Goal: Information Seeking & Learning: Learn about a topic

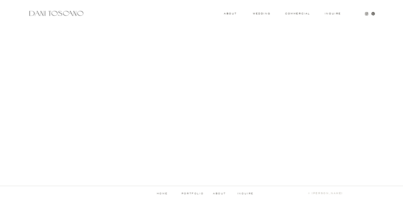
scroll to position [538, 0]
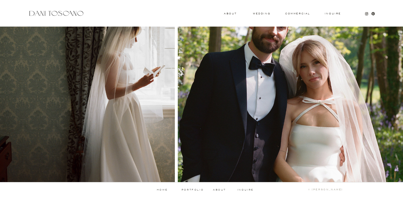
click at [190, 190] on p "portfolio" at bounding box center [192, 190] width 26 height 2
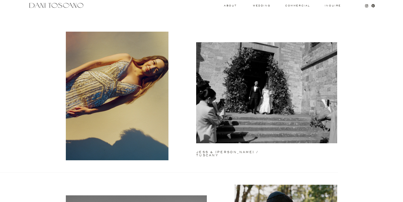
scroll to position [12, 0]
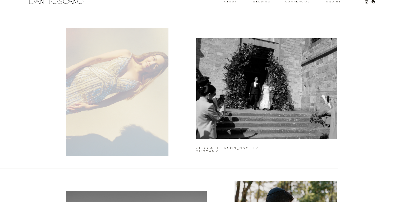
click at [137, 131] on div at bounding box center [117, 92] width 103 height 129
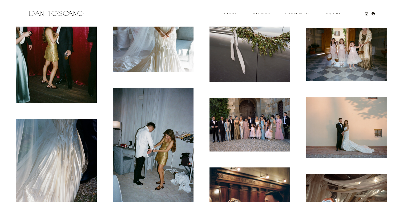
scroll to position [2490, 0]
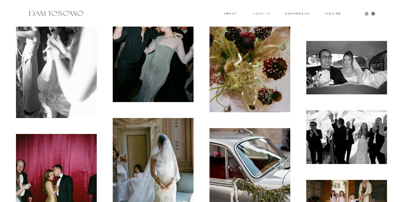
click at [265, 14] on h3 "wedding" at bounding box center [261, 14] width 17 height 2
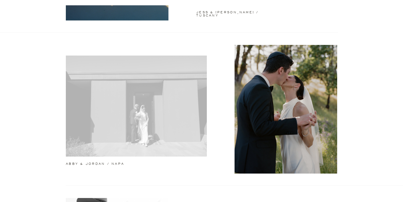
scroll to position [205, 0]
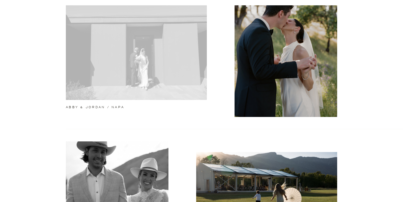
click at [172, 76] on div at bounding box center [136, 49] width 141 height 101
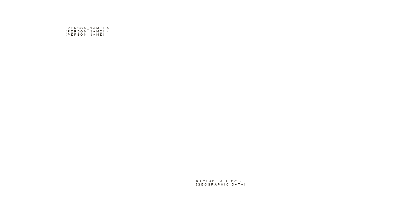
scroll to position [1205, 0]
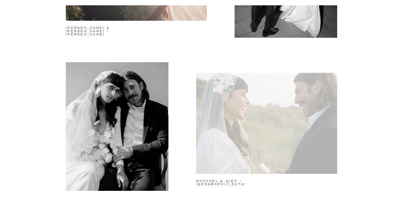
click at [257, 117] on div at bounding box center [266, 123] width 141 height 101
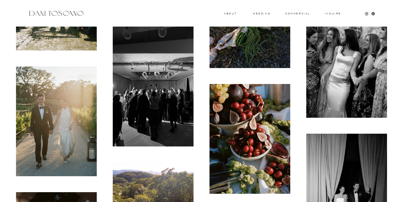
scroll to position [571, 0]
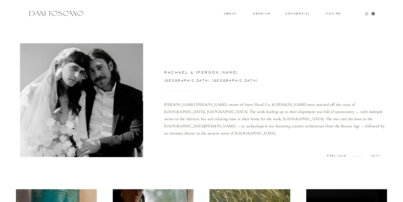
click at [365, 14] on icon at bounding box center [366, 14] width 2 height 2
click at [259, 13] on h3 "wedding" at bounding box center [261, 14] width 17 height 2
